Goal: Transaction & Acquisition: Purchase product/service

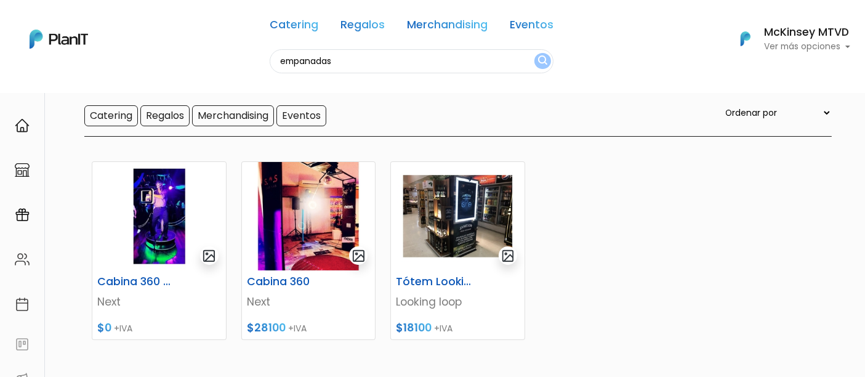
type input "empanadas"
click at [534, 53] on button "submit" at bounding box center [542, 61] width 17 height 16
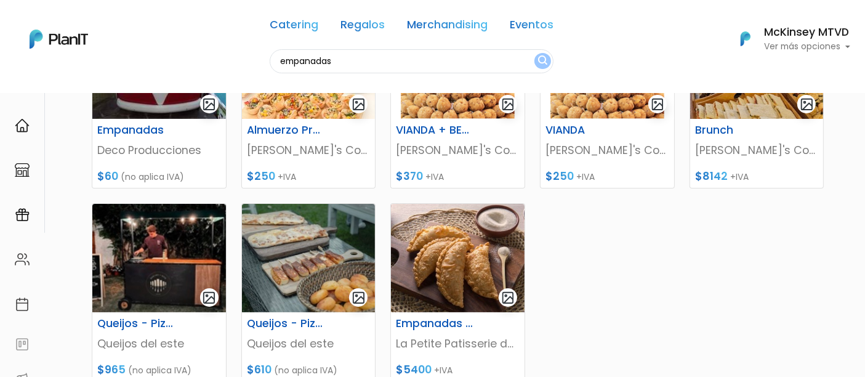
scroll to position [238, 0]
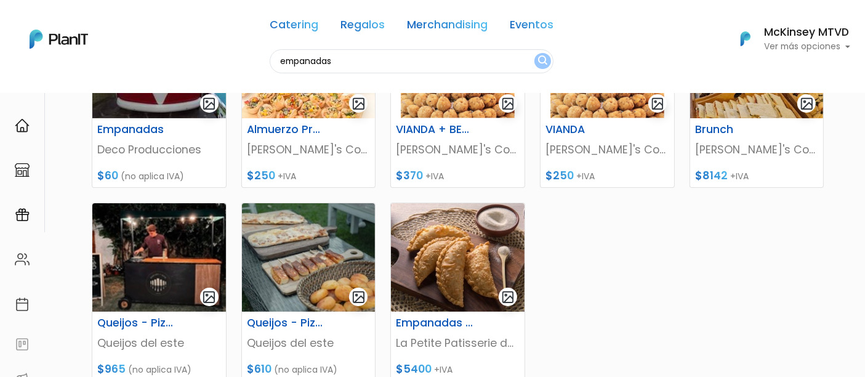
drag, startPoint x: 873, startPoint y: 42, endPoint x: 873, endPoint y: 145, distance: 102.2
click at [385, 58] on input "empanadas" at bounding box center [412, 61] width 284 height 24
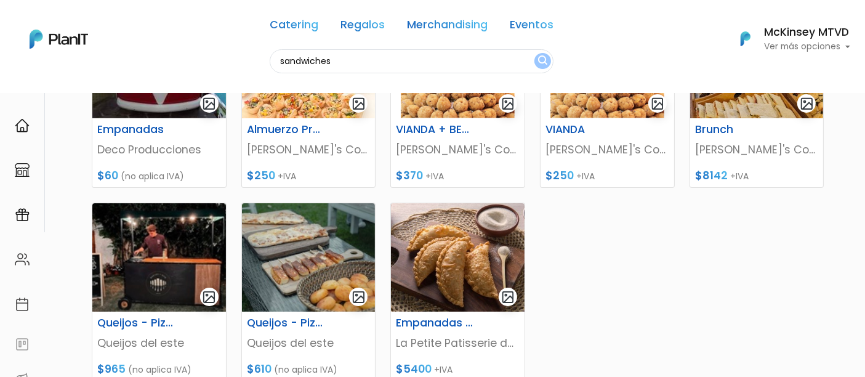
type input "sandwiches"
click at [534, 53] on button "submit" at bounding box center [542, 61] width 17 height 16
